Goal: Information Seeking & Learning: Compare options

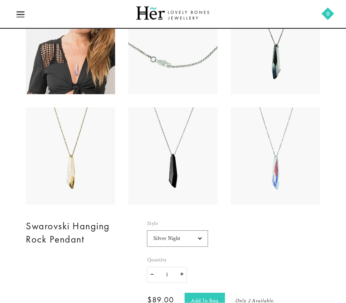
scroll to position [384, 0]
select select "Golden Shadow"
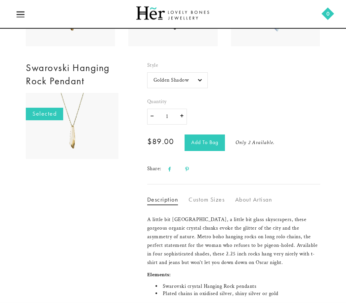
scroll to position [542, 0]
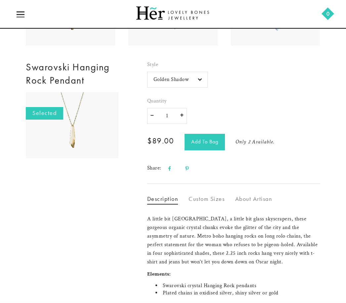
click at [297, 242] on p "A little bit Grand Canyon, a little bit glass skyscrapers, these gorgeous organ…" at bounding box center [233, 241] width 173 height 52
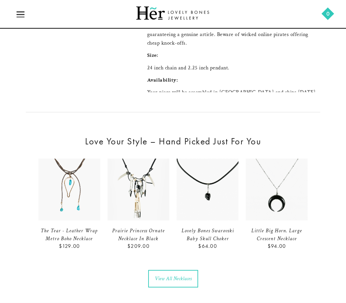
scroll to position [834, 0]
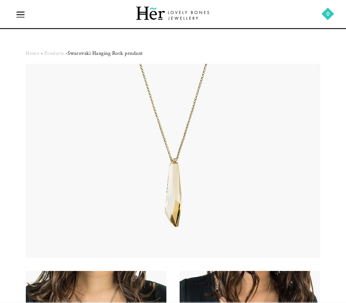
select select "Golden Shadow"
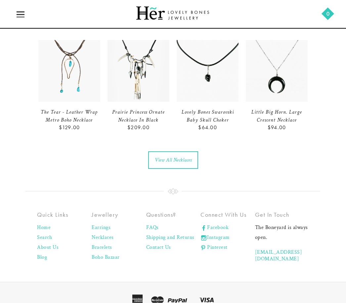
scroll to position [945, 0]
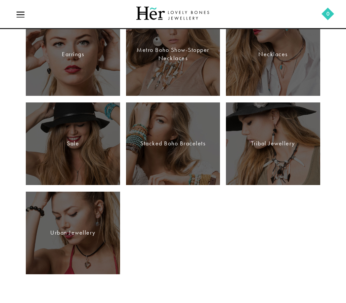
scroll to position [183, 0]
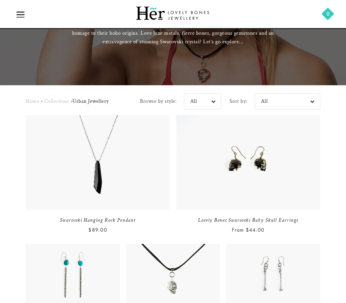
scroll to position [107, 0]
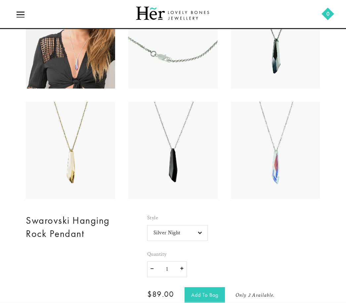
scroll to position [390, 0]
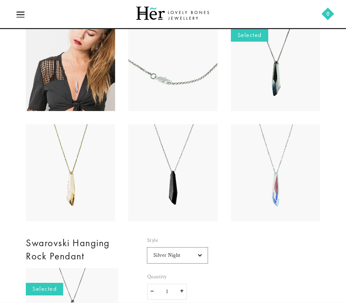
scroll to position [368, 0]
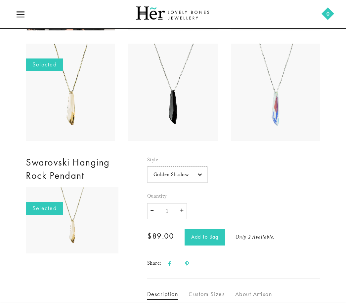
scroll to position [447, 0]
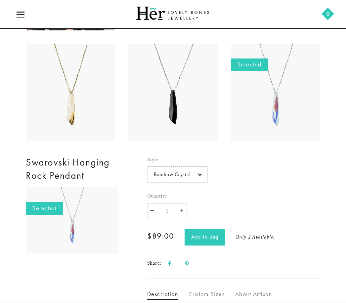
click at [194, 173] on select "Silver Night Golden Shadow Jet Black Rainbow Crystal" at bounding box center [177, 175] width 60 height 16
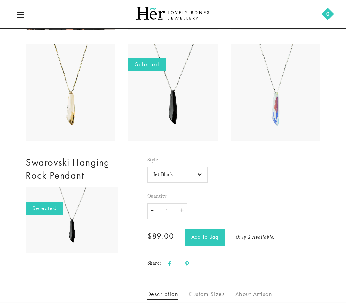
select select "Golden Shadow"
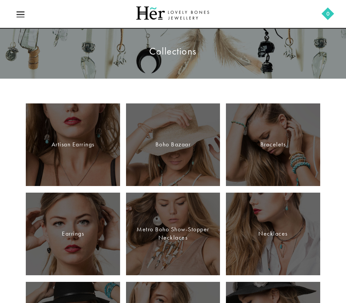
scroll to position [4, 0]
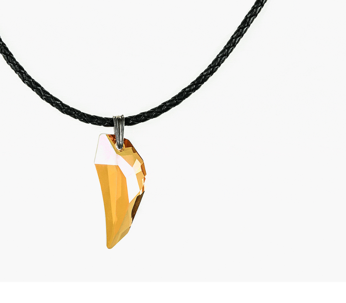
scroll to position [353, 0]
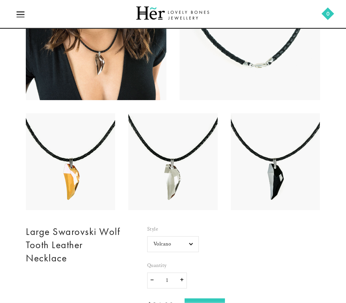
scroll to position [268, 0]
click at [181, 173] on img at bounding box center [172, 161] width 147 height 97
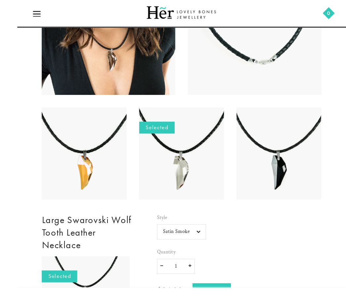
scroll to position [322, 0]
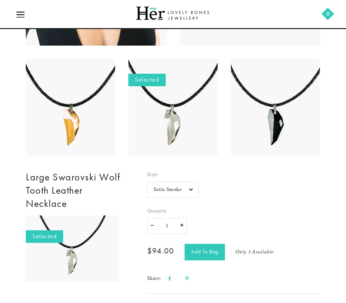
click at [188, 183] on select "Volcano Satin Smoke Jet Black" at bounding box center [173, 190] width 52 height 16
select select "Jet Black"
